Goal: Task Accomplishment & Management: Manage account settings

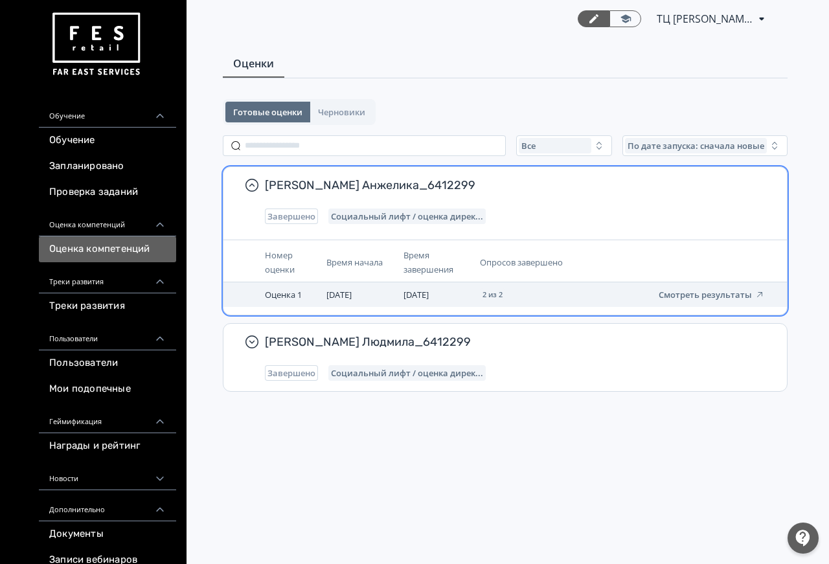
click at [440, 287] on td "[DATE]" at bounding box center [436, 294] width 77 height 25
click at [692, 293] on button "Смотреть результаты" at bounding box center [711, 294] width 106 height 10
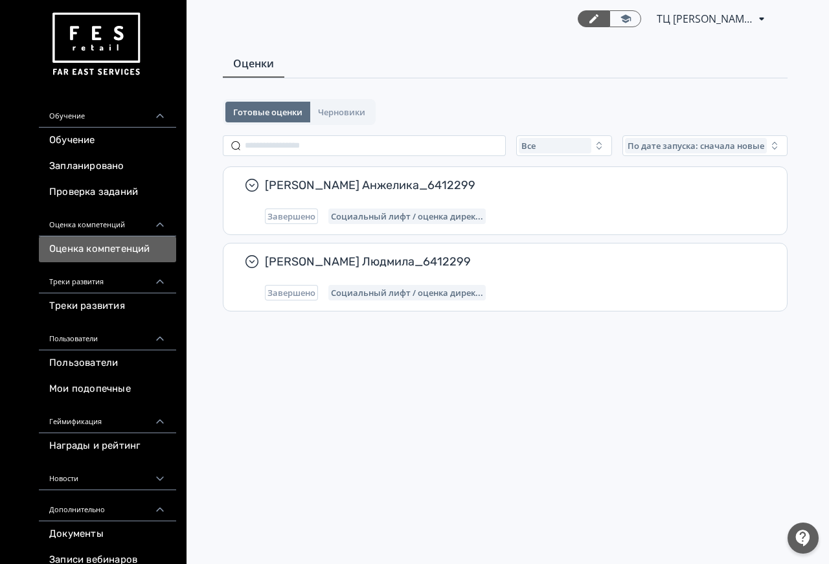
click at [572, 383] on div "ТЦ Макси Архангельск СИН 6412299 PRO Повысьте эффективность платформы при помощ…" at bounding box center [504, 282] width 647 height 564
click at [441, 67] on div "Оценки" at bounding box center [505, 64] width 564 height 28
click at [704, 63] on div "Оценки" at bounding box center [505, 64] width 564 height 28
click at [597, 72] on div "Оценки" at bounding box center [505, 64] width 564 height 28
click at [90, 196] on link "Проверка заданий" at bounding box center [107, 192] width 137 height 26
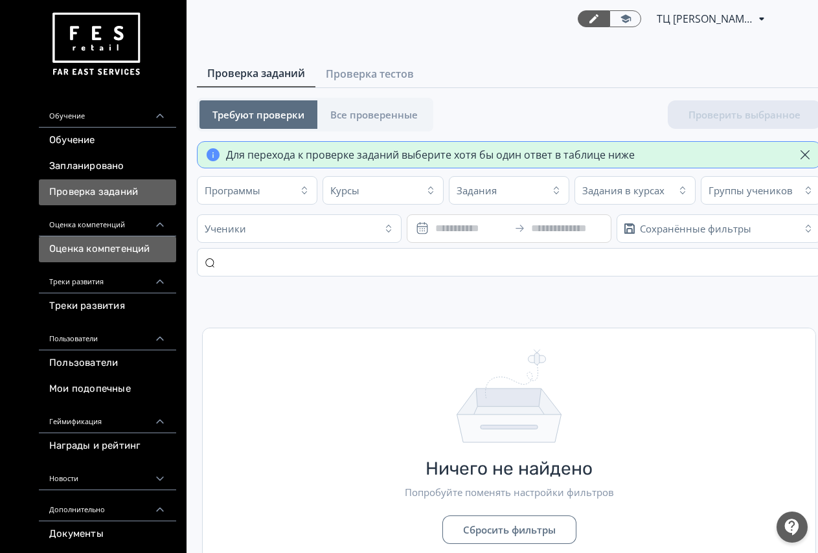
click at [83, 253] on link "Оценка компетенций" at bounding box center [107, 249] width 137 height 26
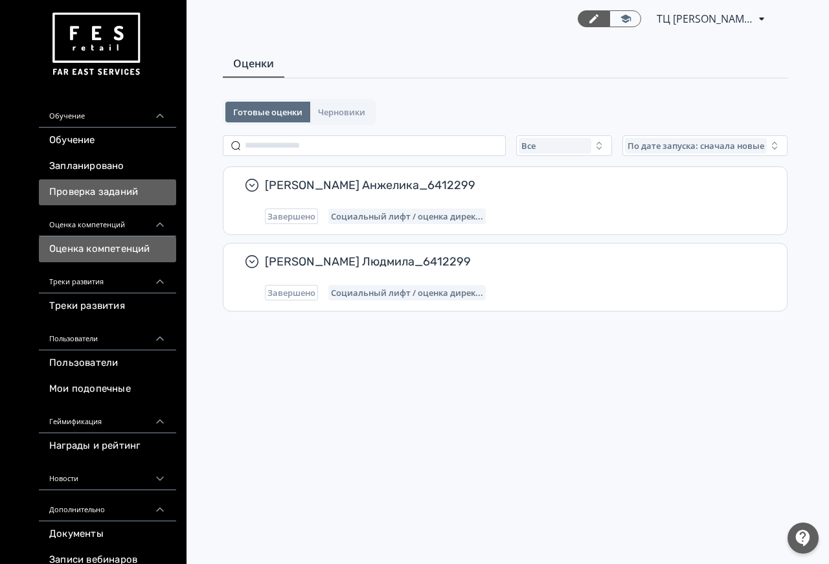
click at [105, 187] on link "Проверка заданий" at bounding box center [107, 192] width 137 height 26
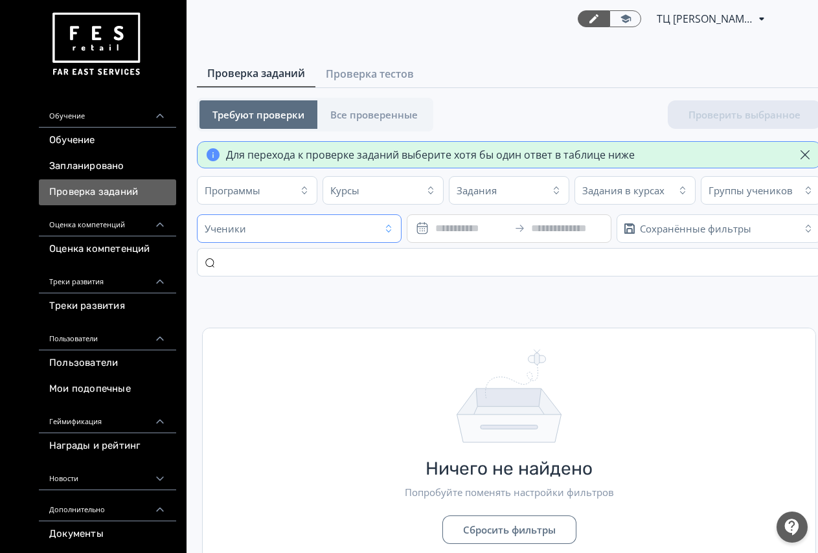
click at [257, 225] on div "Ученики" at bounding box center [288, 228] width 175 height 21
click at [478, 307] on td "Ничего не найдено Попробуйте поменять настройки фильтров Сбросить фильтры" at bounding box center [509, 428] width 624 height 285
click at [685, 14] on span "ТЦ [PERSON_NAME] СИН 6412299" at bounding box center [704, 19] width 97 height 16
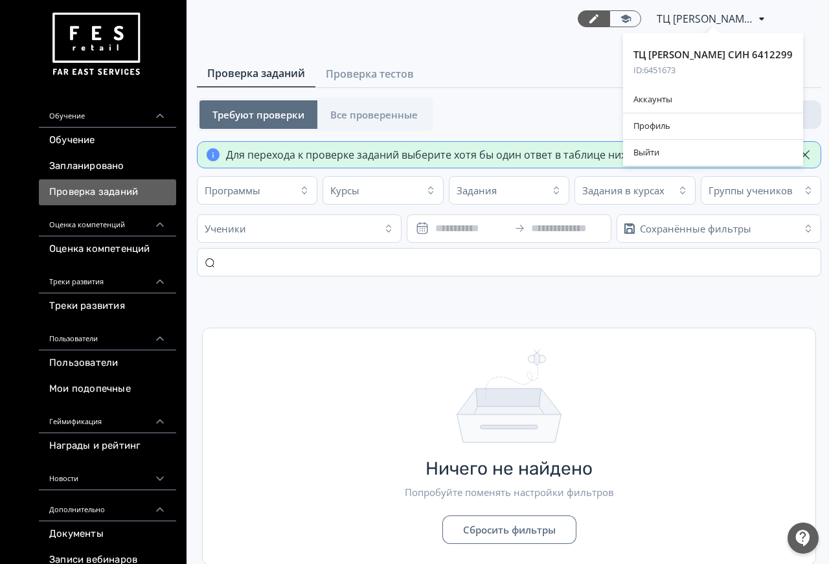
click at [685, 14] on div "ТЦ Макси Архангельск СИН 6412299 ID: 6451673 Аккаунты Профиль Выйти" at bounding box center [712, 19] width 113 height 16
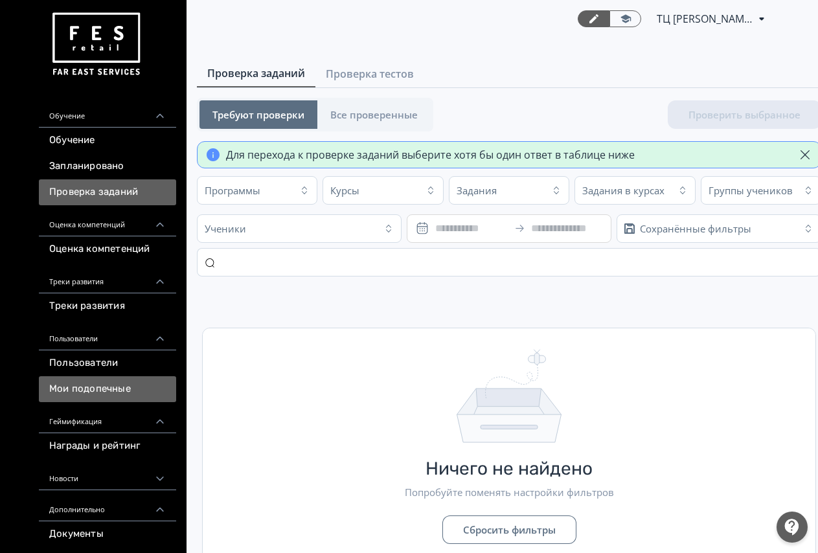
click at [113, 384] on link "Мои подопечные" at bounding box center [107, 389] width 137 height 26
